Goal: Task Accomplishment & Management: Manage account settings

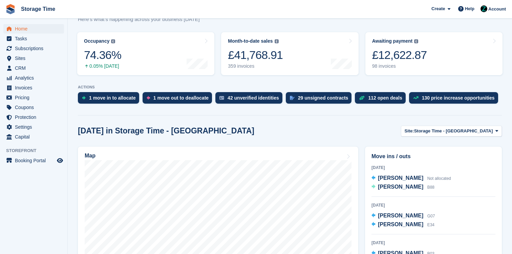
scroll to position [150, 0]
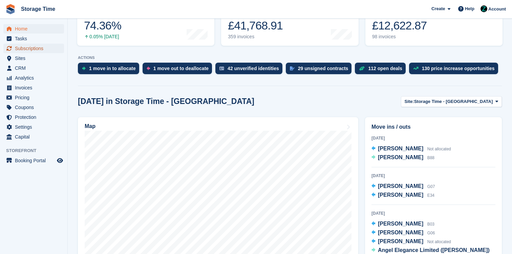
click at [37, 48] on span "Subscriptions" at bounding box center [35, 48] width 41 height 9
click at [227, 107] on div "[DATE] in Storage Time - [GEOGRAPHIC_DATA] Site: Storage Time - [GEOGRAPHIC_DAT…" at bounding box center [290, 101] width 424 height 11
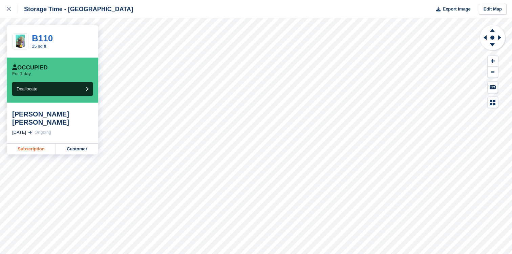
click at [43, 150] on link "Subscription" at bounding box center [31, 149] width 49 height 11
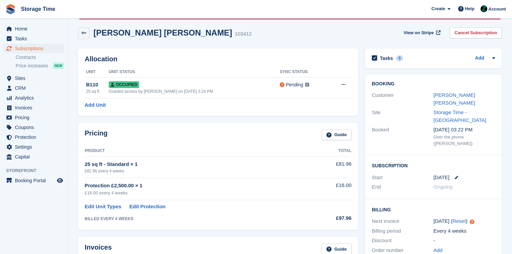
scroll to position [51, 0]
